Goal: Find specific page/section: Find specific page/section

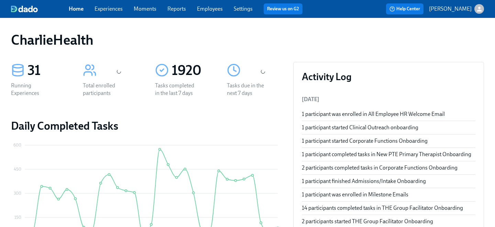
click at [195, 6] on div "Home Experiences Moments Reports Employees Settings Review us on G2" at bounding box center [188, 8] width 239 height 11
click at [212, 7] on link "Employees" at bounding box center [210, 8] width 26 height 7
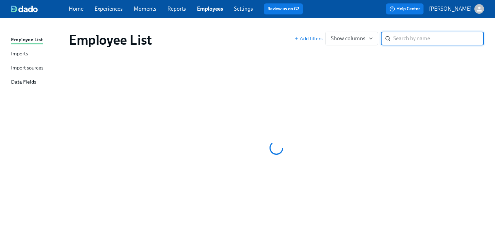
click at [211, 12] on link "Employees" at bounding box center [210, 8] width 26 height 7
click at [398, 39] on input "search" at bounding box center [438, 39] width 91 height 14
type input "aba taylor"
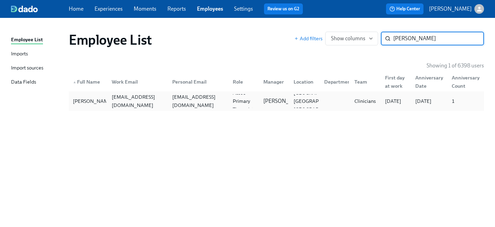
click at [178, 100] on div "antayloroforiatta@gmail.com" at bounding box center [198, 101] width 58 height 16
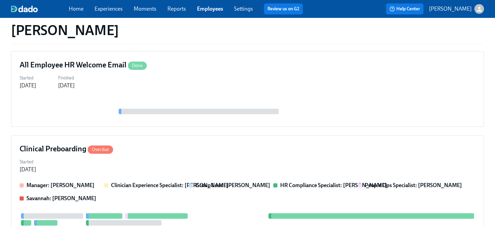
scroll to position [257, 0]
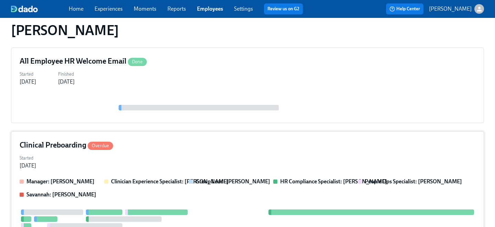
click at [181, 155] on div "Started Jul 30, 2025" at bounding box center [247, 161] width 455 height 16
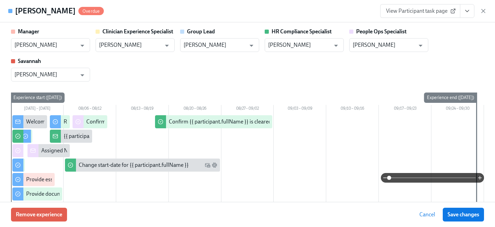
click at [467, 9] on icon "View task page" at bounding box center [466, 11] width 7 height 7
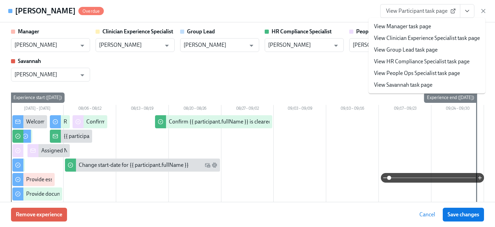
click at [409, 71] on link "View People Ops Specialist task page" at bounding box center [417, 73] width 86 height 8
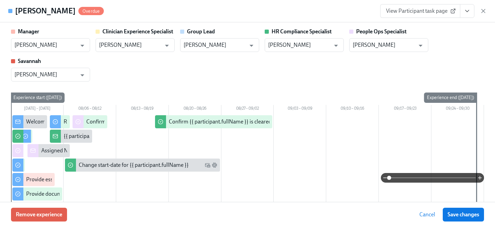
click at [434, 9] on span "View Participant task page" at bounding box center [420, 11] width 68 height 7
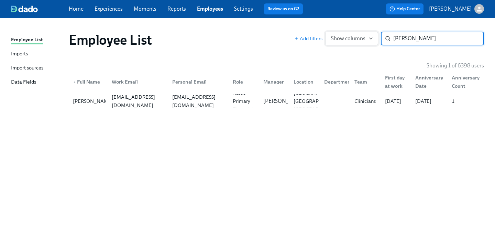
drag, startPoint x: 427, startPoint y: 41, endPoint x: 352, endPoint y: 38, distance: 74.2
click at [352, 38] on div "Add filters Show columns aba taylor ​" at bounding box center [389, 39] width 190 height 14
type input "andrea f"
click at [171, 104] on div "aferrante234@gmail.com" at bounding box center [198, 101] width 58 height 16
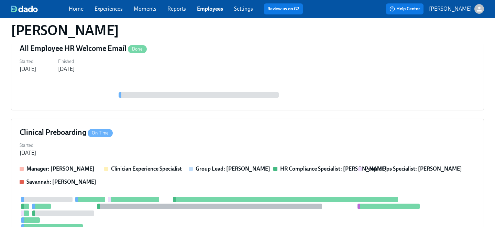
scroll to position [274, 0]
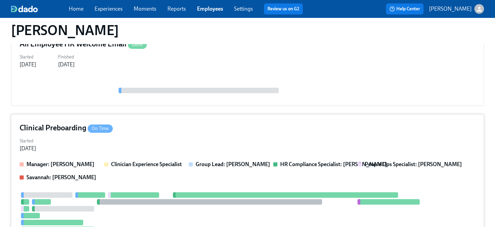
click at [164, 138] on div "Started Jul 28, 2025" at bounding box center [247, 144] width 455 height 16
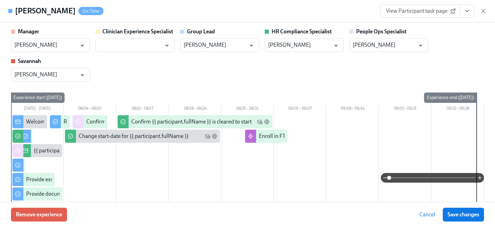
click at [434, 13] on span "View Participant task page" at bounding box center [420, 11] width 68 height 7
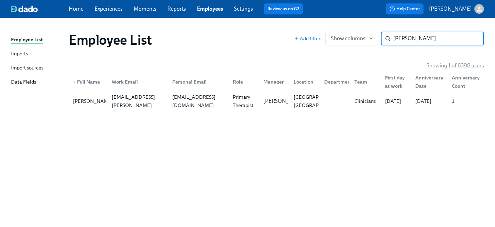
drag, startPoint x: 428, startPoint y: 39, endPoint x: 313, endPoint y: 34, distance: 115.5
click at [317, 37] on div "Add filters Show columns andrea f ​" at bounding box center [389, 39] width 190 height 14
type input "chloe poole"
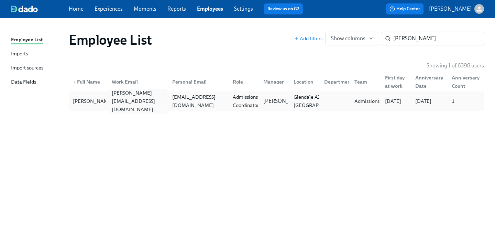
click at [134, 102] on div "chloe.poole@charliehealth.com" at bounding box center [138, 101] width 58 height 25
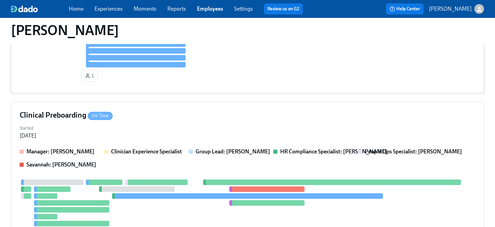
scroll to position [180, 0]
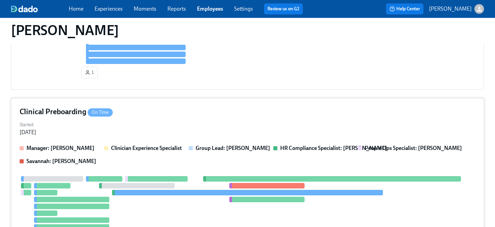
click at [157, 142] on div "Clinical Preboarding On Time Started Aug 13, 2025 Manager: Silvia Gonzalez Clin…" at bounding box center [247, 194] width 473 height 192
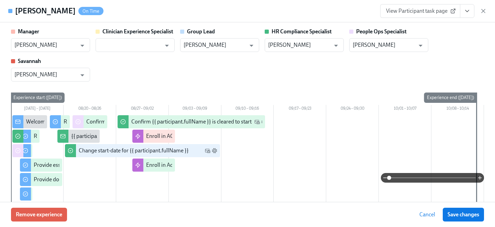
click at [438, 11] on span "View Participant task page" at bounding box center [420, 11] width 68 height 7
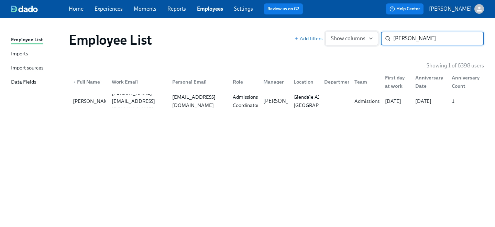
drag, startPoint x: 433, startPoint y: 41, endPoint x: 361, endPoint y: 35, distance: 72.4
click at [363, 36] on div "Add filters Show columns chloe poole ​" at bounding box center [389, 39] width 190 height 14
type input "darniqu"
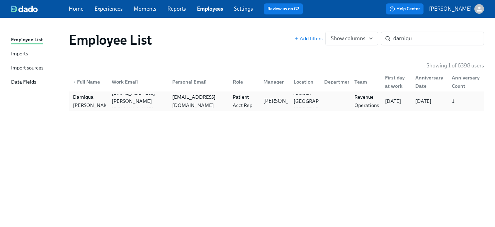
click at [199, 101] on div "darniquathompson@yahoo.com" at bounding box center [198, 101] width 58 height 16
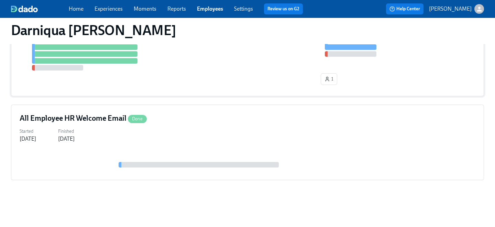
scroll to position [51, 0]
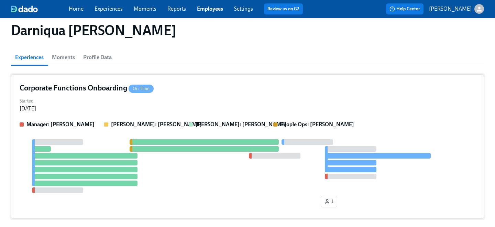
click at [188, 106] on div "Started Aug 14, 2025" at bounding box center [247, 104] width 455 height 16
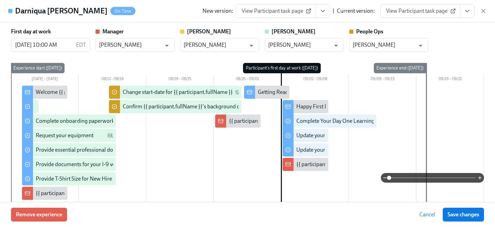
click at [428, 13] on span "View Participant task page" at bounding box center [420, 11] width 68 height 7
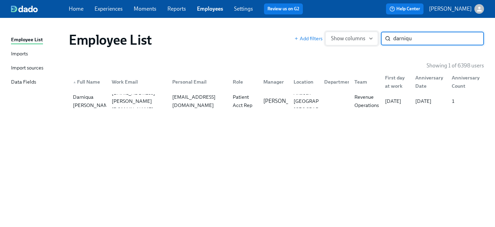
drag, startPoint x: 428, startPoint y: 38, endPoint x: 352, endPoint y: 35, distance: 75.6
click at [354, 36] on div "Add filters Show columns darniqu ​" at bounding box center [389, 39] width 190 height 14
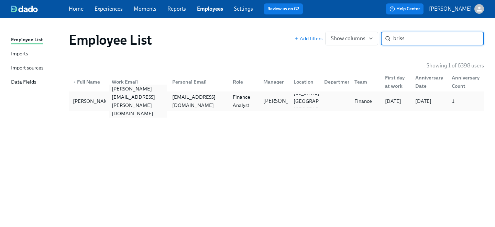
type input "briss"
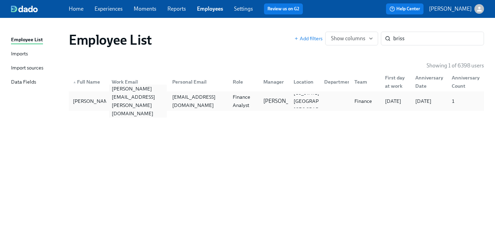
click at [166, 101] on div "elizabeth.brissette@charliehealth.com" at bounding box center [138, 100] width 58 height 33
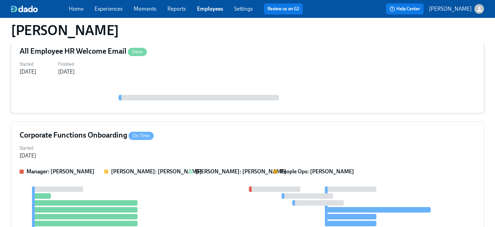
scroll to position [95, 0]
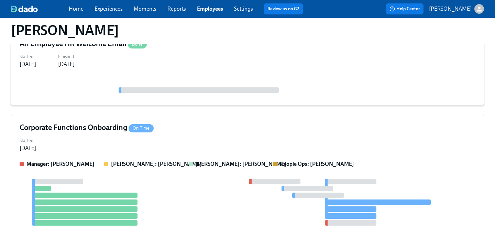
click at [163, 146] on div "Started Aug 05, 2025" at bounding box center [247, 143] width 455 height 16
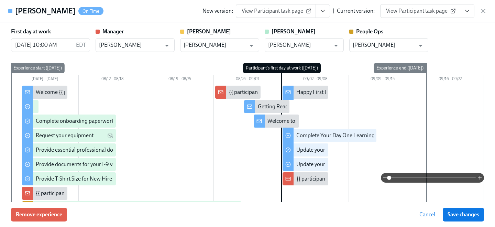
click at [431, 12] on span "View Participant task page" at bounding box center [420, 11] width 68 height 7
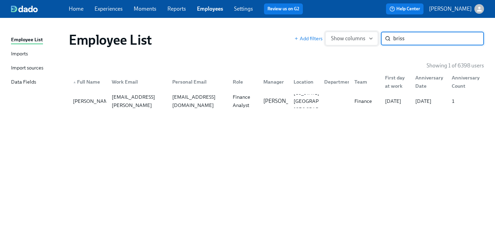
drag, startPoint x: 414, startPoint y: 38, endPoint x: 346, endPoint y: 33, distance: 68.5
click at [350, 37] on div "Add filters Show columns briss ​" at bounding box center [389, 39] width 190 height 14
type input "hiral p"
click at [220, 104] on div "hiral95@gmail.com" at bounding box center [197, 101] width 60 height 14
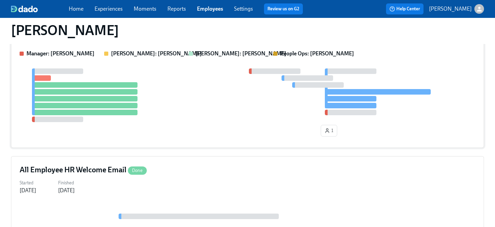
scroll to position [84, 0]
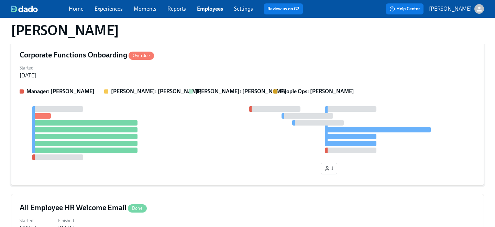
click at [176, 90] on div "Marissa: Christa Scott" at bounding box center [143, 92] width 79 height 8
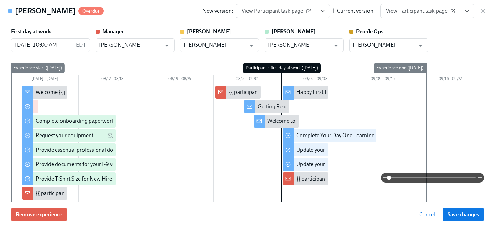
click at [426, 13] on span "View Participant task page" at bounding box center [420, 11] width 68 height 7
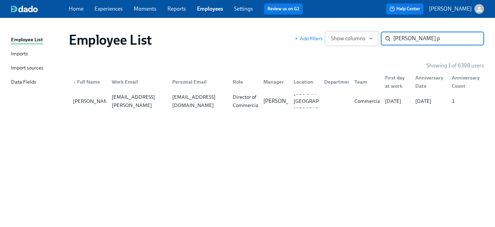
drag, startPoint x: 415, startPoint y: 43, endPoint x: 363, endPoint y: 31, distance: 53.4
click at [366, 34] on div "Add filters Show columns hiral p ​" at bounding box center [389, 39] width 190 height 14
type input "stork"
click at [249, 104] on div "Recruiter" at bounding box center [243, 101] width 26 height 8
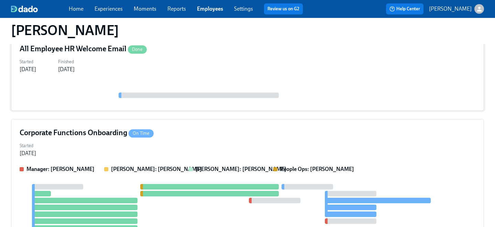
scroll to position [102, 0]
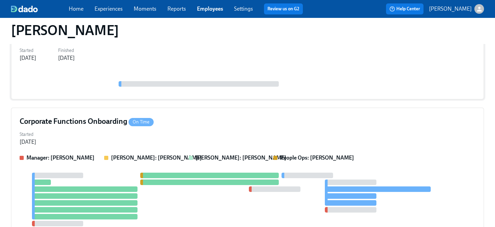
click at [170, 145] on div "Started Aug 14, 2025" at bounding box center [247, 137] width 455 height 16
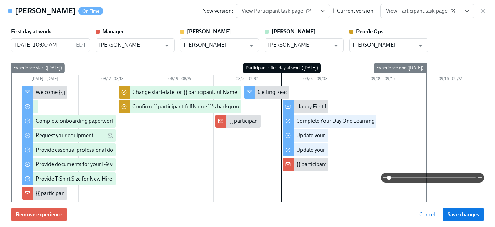
click at [409, 21] on div "Jacob Stork On Time New version: View Participant task page | Current version: …" at bounding box center [247, 11] width 495 height 22
click at [406, 13] on span "View Participant task page" at bounding box center [420, 11] width 68 height 7
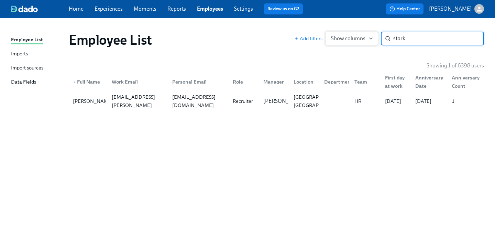
drag, startPoint x: 414, startPoint y: 41, endPoint x: 354, endPoint y: 37, distance: 59.9
click at [355, 37] on div "Add filters Show columns stork ​" at bounding box center [389, 39] width 190 height 14
type input "l"
type input "klingsp"
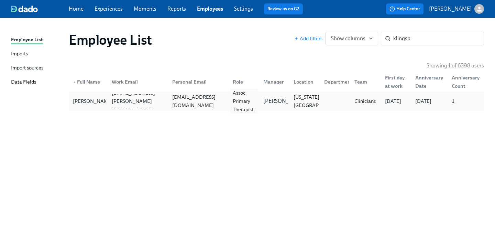
click at [256, 97] on div "Assoc Primary Therapist" at bounding box center [244, 101] width 28 height 25
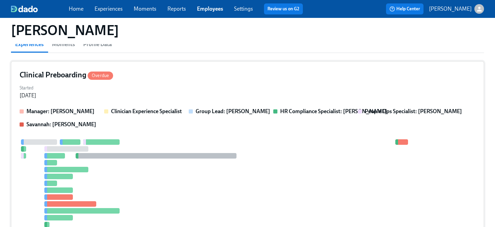
scroll to position [76, 0]
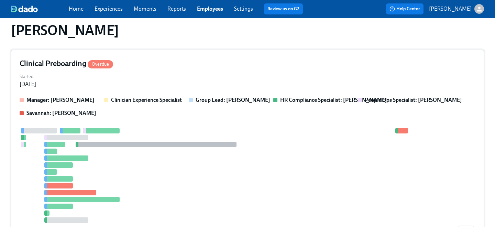
click at [152, 93] on div "Clinical Preboarding Overdue Started Jun 28, 2025 Manager: Alysson Thewes Clini…" at bounding box center [247, 149] width 473 height 199
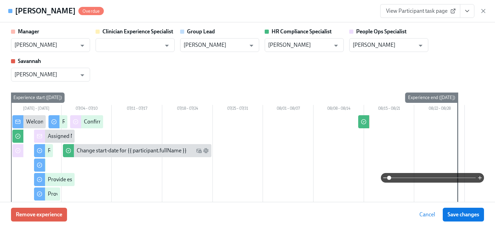
click at [421, 13] on span "View Participant task page" at bounding box center [420, 11] width 68 height 7
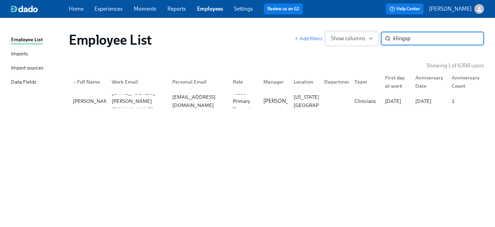
drag, startPoint x: 417, startPoint y: 42, endPoint x: 357, endPoint y: 39, distance: 60.8
click at [357, 40] on div "Add filters Show columns klingsp ​" at bounding box center [389, 39] width 190 height 14
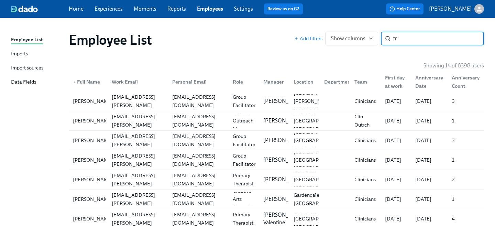
type input "t"
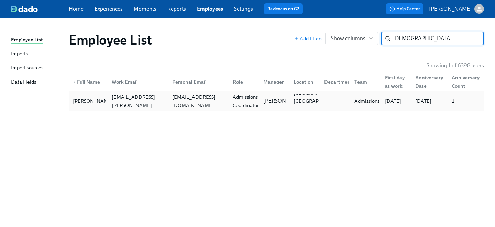
type input "gebh"
click at [191, 93] on div "Mary Gebhart trina.gebhart@charliehealth.com marytrinagebhart@gmail.com Admissi…" at bounding box center [276, 100] width 415 height 19
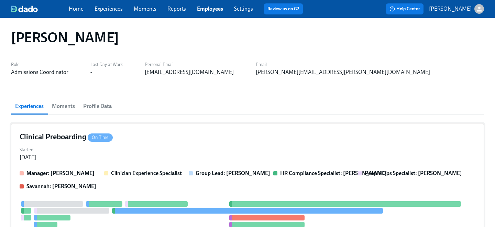
scroll to position [3, 0]
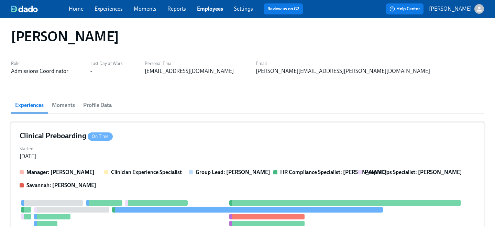
click at [143, 149] on div "Started Aug 12, 2025" at bounding box center [247, 152] width 455 height 16
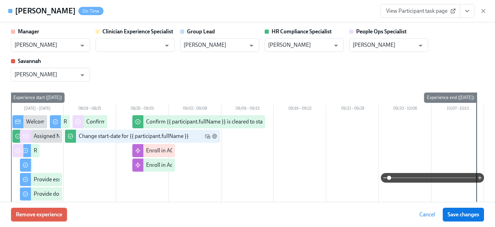
click at [418, 12] on span "View Participant task page" at bounding box center [420, 11] width 68 height 7
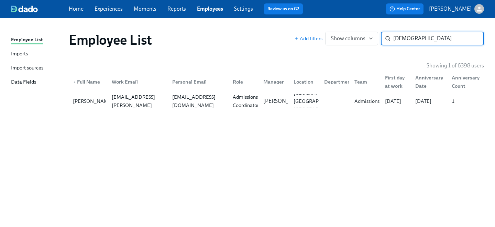
drag, startPoint x: 413, startPoint y: 38, endPoint x: 345, endPoint y: 31, distance: 68.7
click at [355, 35] on div "Add filters Show columns gebh ​" at bounding box center [389, 39] width 190 height 14
type input "max o"
click at [209, 105] on div "maxoconnor4@gmail.com" at bounding box center [197, 101] width 60 height 14
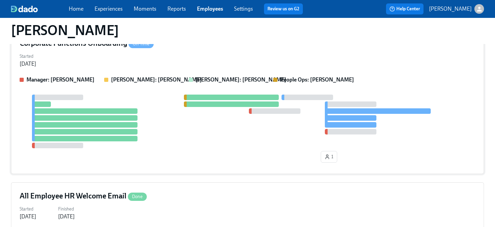
scroll to position [1, 0]
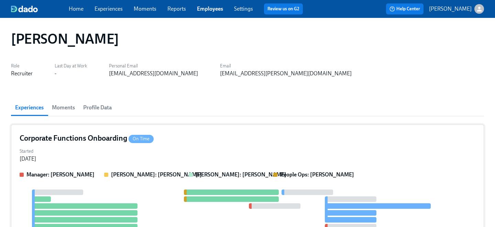
click at [193, 136] on div "Corporate Functions Onboarding On Time" at bounding box center [247, 138] width 455 height 10
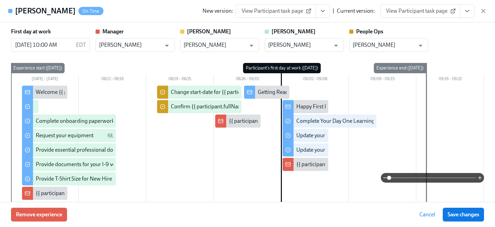
click at [434, 12] on span "View Participant task page" at bounding box center [420, 11] width 68 height 7
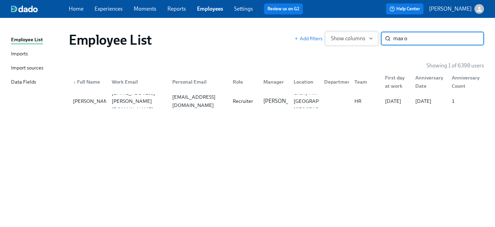
drag, startPoint x: 415, startPoint y: 42, endPoint x: 350, endPoint y: 33, distance: 65.9
click at [358, 36] on div "Add filters Show columns max o ​" at bounding box center [389, 39] width 190 height 14
type input "nelson v"
click at [254, 98] on div "Recruiter" at bounding box center [243, 101] width 26 height 8
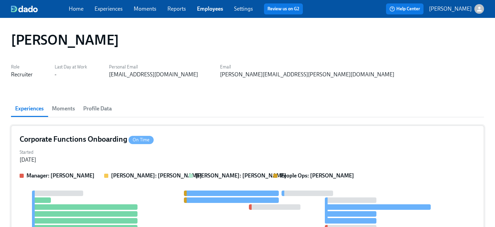
click at [163, 159] on div "Started Aug 13, 2025" at bounding box center [247, 155] width 455 height 16
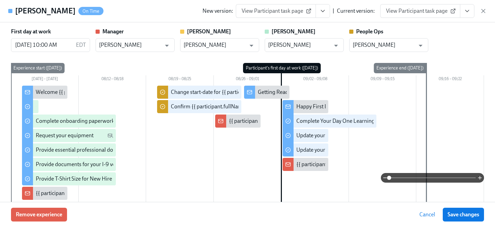
click at [413, 12] on span "View Participant task page" at bounding box center [420, 11] width 68 height 7
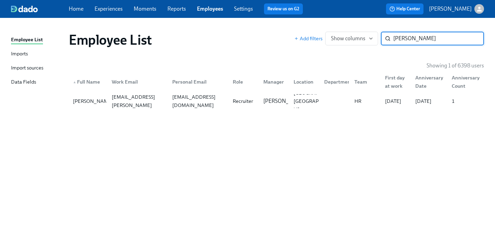
drag, startPoint x: 423, startPoint y: 39, endPoint x: 335, endPoint y: 30, distance: 88.4
click at [337, 32] on div "Add filters Show columns nelson v ​" at bounding box center [389, 39] width 190 height 14
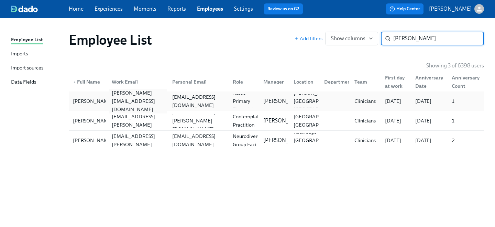
type input "nicole ro"
click at [163, 99] on div "nicole.robinsonfreeman@charliehealth.com" at bounding box center [138, 101] width 58 height 25
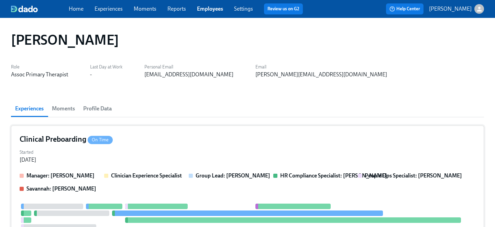
click at [155, 152] on div "Started Aug 11, 2025" at bounding box center [247, 155] width 455 height 16
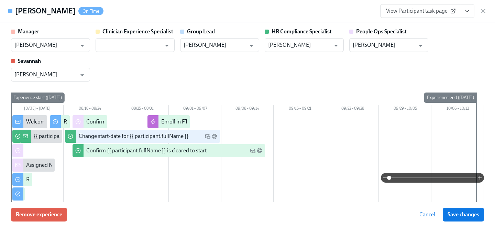
click at [418, 11] on span "View Participant task page" at bounding box center [420, 11] width 68 height 7
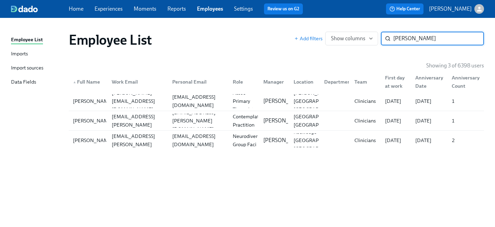
drag, startPoint x: 423, startPoint y: 41, endPoint x: 359, endPoint y: 23, distance: 67.0
click at [368, 28] on div "Employee List Add filters Show columns nicole ro ​" at bounding box center [276, 39] width 426 height 27
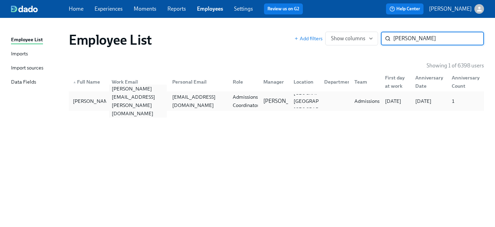
type input "owen ba"
click at [158, 100] on div "owen.bates@charliehealth.com" at bounding box center [138, 100] width 58 height 33
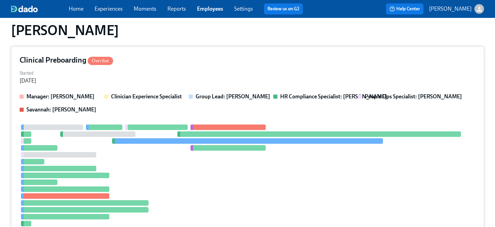
scroll to position [442, 0]
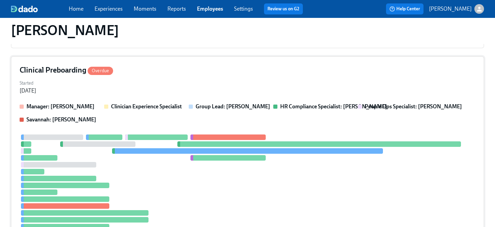
click at [170, 88] on div "Started Aug 15, 2025" at bounding box center [247, 86] width 455 height 16
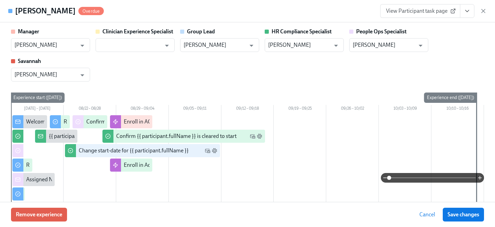
click at [437, 10] on span "View Participant task page" at bounding box center [420, 11] width 68 height 7
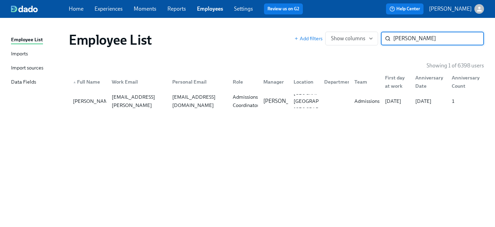
drag, startPoint x: 418, startPoint y: 40, endPoint x: 334, endPoint y: 31, distance: 83.9
click at [334, 31] on div "Employee List Add filters Show columns owen ba ​" at bounding box center [276, 39] width 426 height 27
type input "leopold"
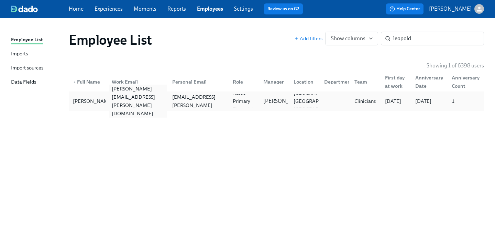
click at [161, 101] on div "sam.leopold@charliehealth.com" at bounding box center [138, 100] width 58 height 33
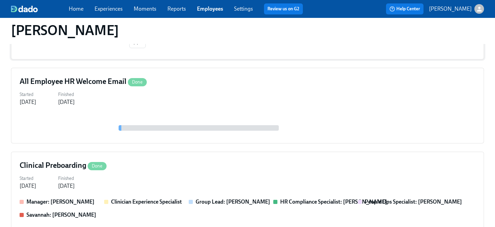
scroll to position [349, 0]
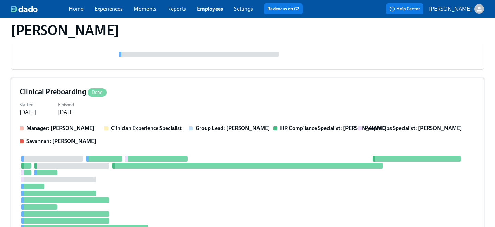
click at [157, 156] on div at bounding box center [247, 203] width 455 height 95
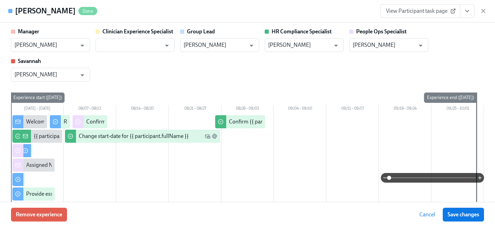
click at [428, 11] on span "View Participant task page" at bounding box center [420, 11] width 68 height 7
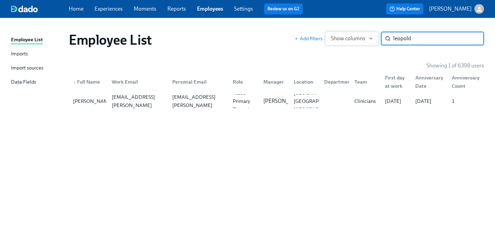
drag, startPoint x: 420, startPoint y: 39, endPoint x: 347, endPoint y: 35, distance: 72.6
click at [362, 38] on div "Add filters Show columns leopold ​" at bounding box center [389, 39] width 190 height 14
type input "sarah sch"
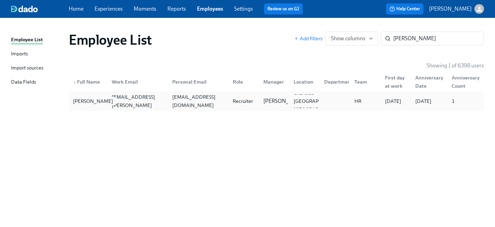
click at [94, 97] on div "Sarah Schultheiss" at bounding box center [93, 101] width 46 height 8
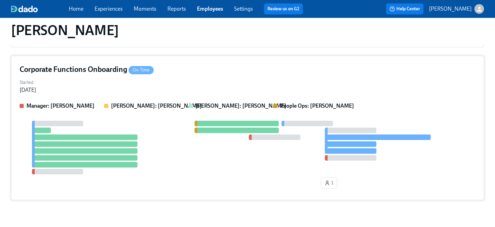
scroll to position [143, 0]
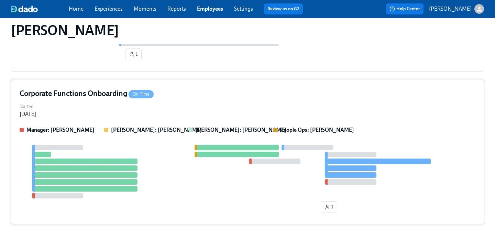
click at [166, 86] on div "Corporate Functions Onboarding On Time Started Aug 19, 2025 Manager: Justin Wei…" at bounding box center [247, 152] width 473 height 144
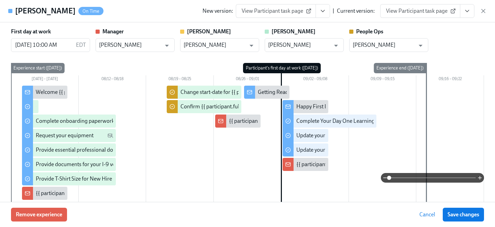
click at [439, 14] on link "View Participant task page" at bounding box center [420, 11] width 80 height 14
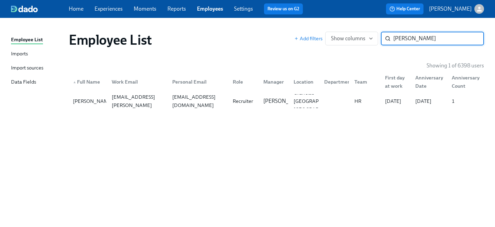
click at [351, 35] on div "Add filters Show columns sarah sch ​" at bounding box center [389, 39] width 190 height 14
type input "popple"
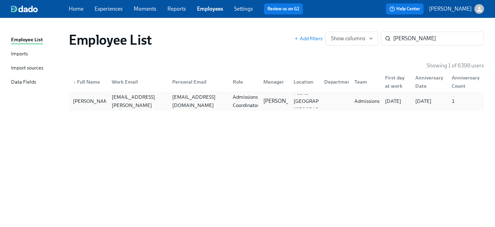
click at [197, 101] on div "vp153323@gmail.com" at bounding box center [198, 101] width 58 height 16
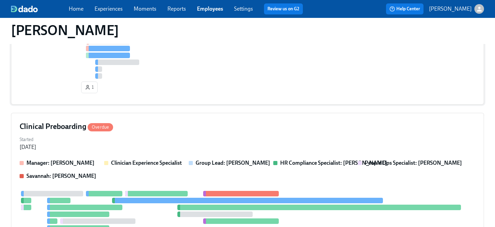
scroll to position [541, 0]
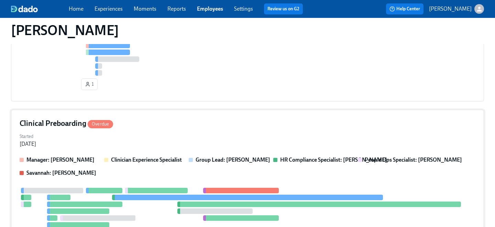
click at [158, 125] on div "Clinical Preboarding Overdue" at bounding box center [247, 123] width 455 height 10
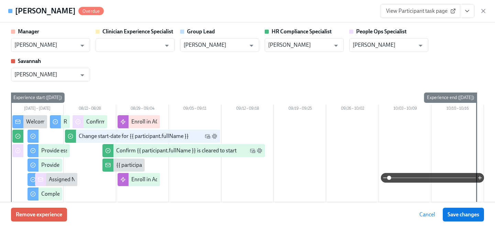
click at [426, 13] on span "View Participant task page" at bounding box center [420, 11] width 68 height 7
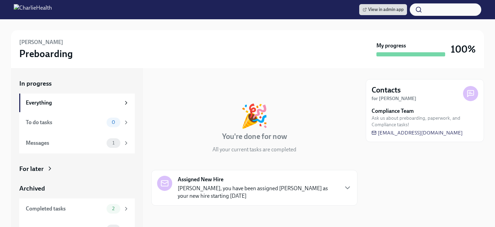
scroll to position [0, 0]
click at [84, 205] on div "Completed tasks" at bounding box center [65, 209] width 78 height 8
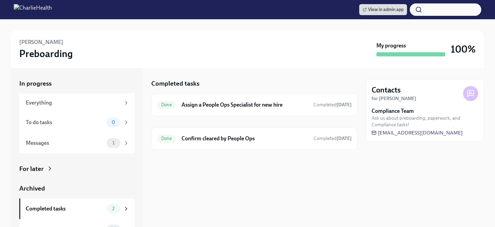
click at [67, 168] on div "For later" at bounding box center [76, 168] width 115 height 9
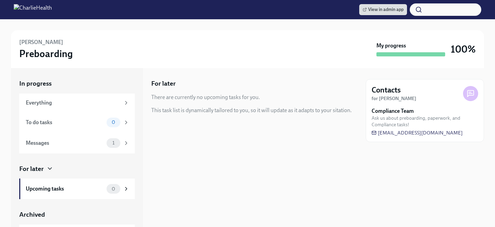
click at [65, 172] on div "For later" at bounding box center [76, 168] width 115 height 9
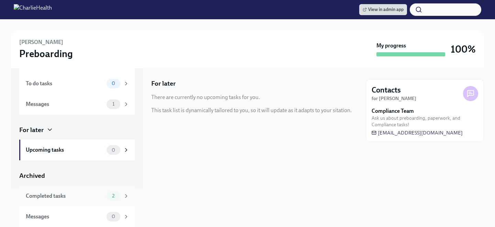
click at [74, 192] on div "Completed tasks" at bounding box center [65, 196] width 78 height 8
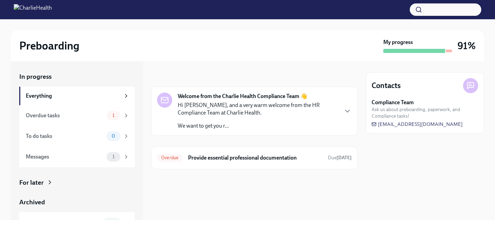
scroll to position [33, 0]
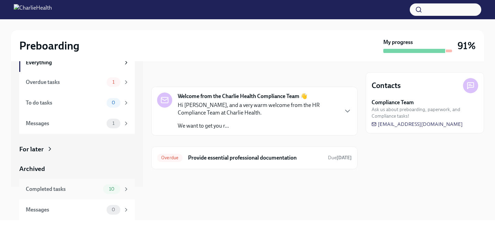
click at [69, 183] on div "Completed tasks 10" at bounding box center [76, 189] width 115 height 21
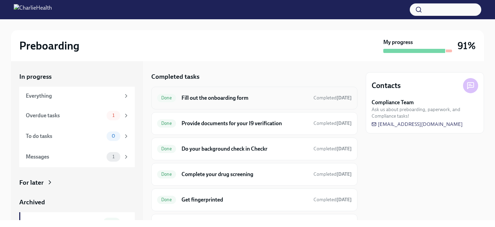
click at [225, 93] on div "Done Fill out the onboarding form Completed Aug 4th" at bounding box center [254, 97] width 194 height 11
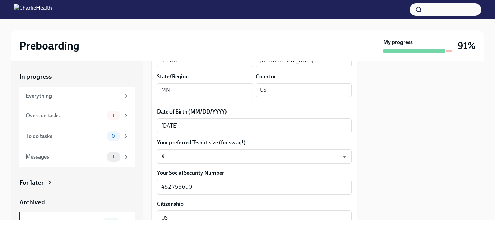
scroll to position [303, 0]
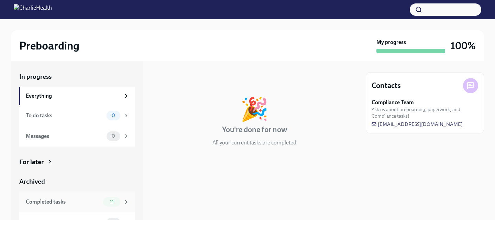
click at [103, 202] on div "11" at bounding box center [111, 202] width 17 height 10
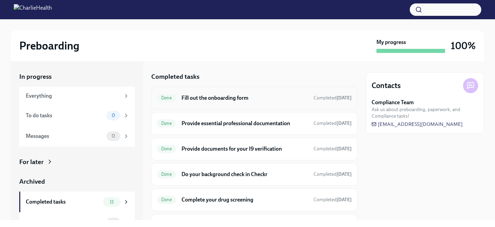
click at [189, 104] on div "Done Fill out the onboarding form Completed Jul 29th" at bounding box center [254, 98] width 206 height 23
click at [184, 95] on h6 "Fill out the onboarding form" at bounding box center [244, 98] width 126 height 8
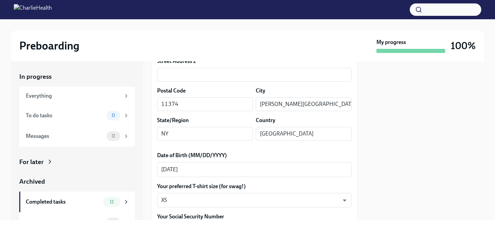
scroll to position [258, 0]
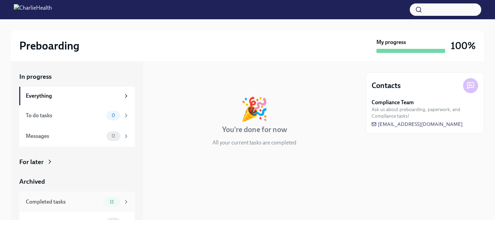
click at [114, 195] on div "Completed tasks 11" at bounding box center [76, 201] width 115 height 21
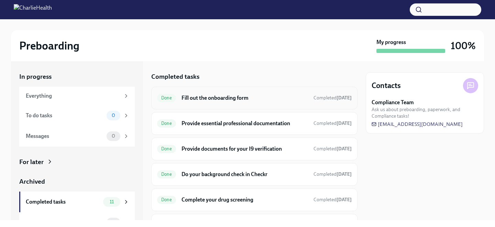
click at [184, 102] on div "Done Fill out the onboarding form Completed 13 days ago" at bounding box center [254, 97] width 194 height 11
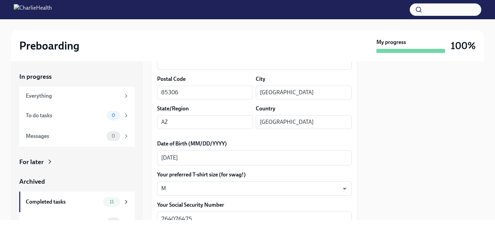
scroll to position [263, 0]
